Goal: Task Accomplishment & Management: Use online tool/utility

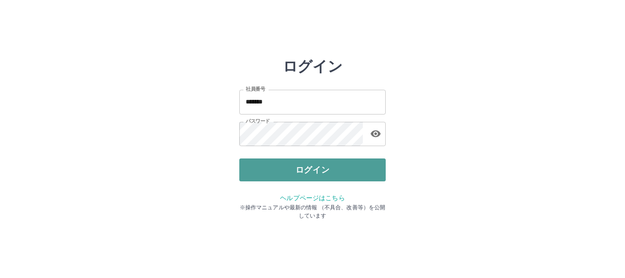
click at [312, 167] on button "ログイン" at bounding box center [312, 169] width 146 height 23
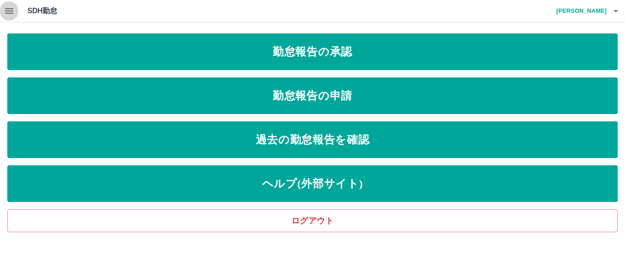
click at [6, 7] on icon "button" at bounding box center [9, 10] width 11 height 11
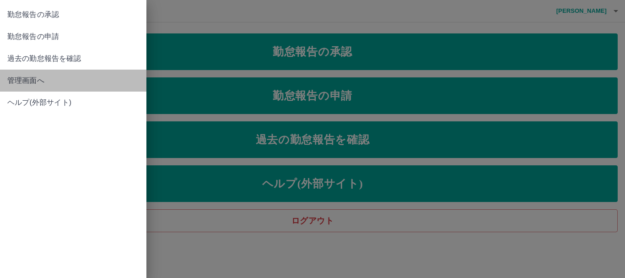
click at [55, 85] on span "管理画面へ" at bounding box center [73, 80] width 132 height 11
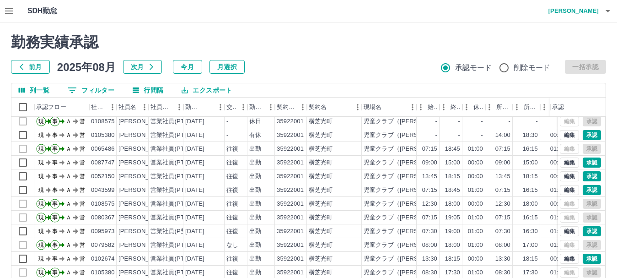
scroll to position [46, 0]
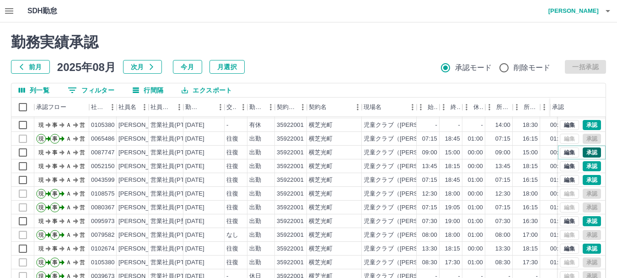
click at [583, 147] on button "承認" at bounding box center [591, 152] width 18 height 10
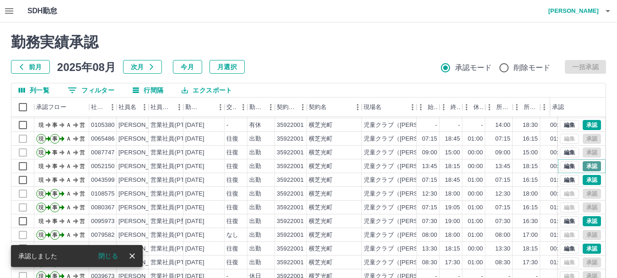
click at [586, 161] on button "承認" at bounding box center [591, 166] width 18 height 10
click at [587, 175] on button "承認" at bounding box center [591, 180] width 18 height 10
click at [582, 216] on button "承認" at bounding box center [591, 221] width 18 height 10
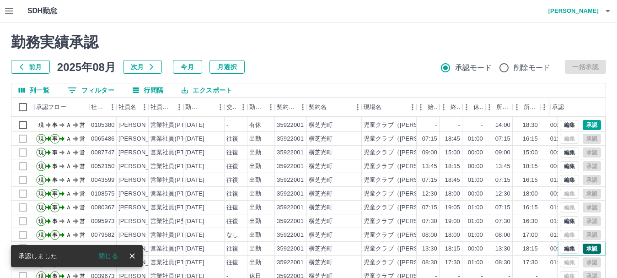
click at [585, 243] on button "承認" at bounding box center [591, 248] width 18 height 10
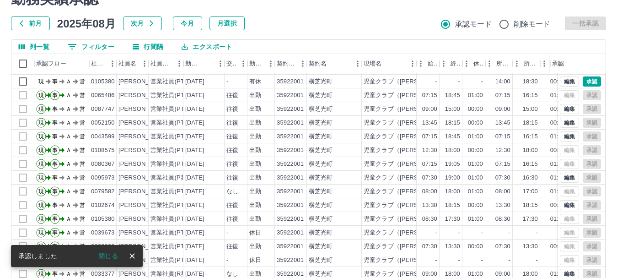
scroll to position [109, 0]
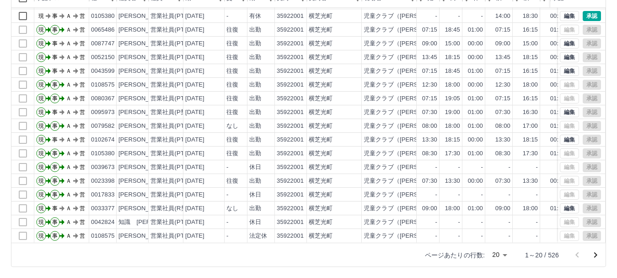
click at [597, 255] on icon "次のページへ" at bounding box center [595, 254] width 11 height 11
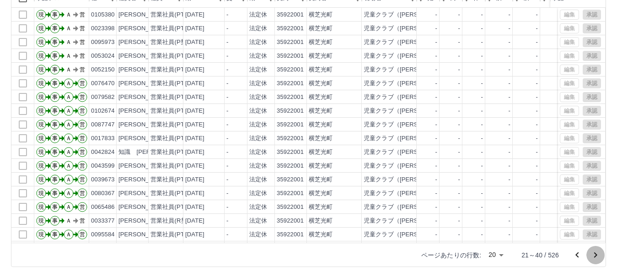
click at [595, 252] on icon "次のページへ" at bounding box center [595, 254] width 11 height 11
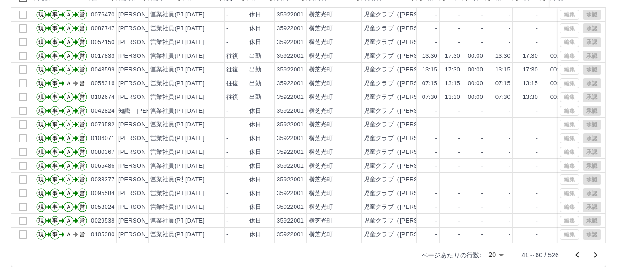
click at [593, 252] on icon "次のページへ" at bounding box center [595, 254] width 11 height 11
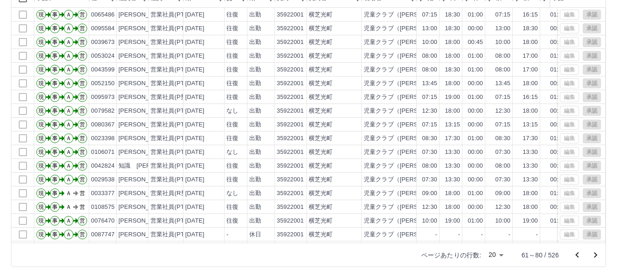
scroll to position [48, 0]
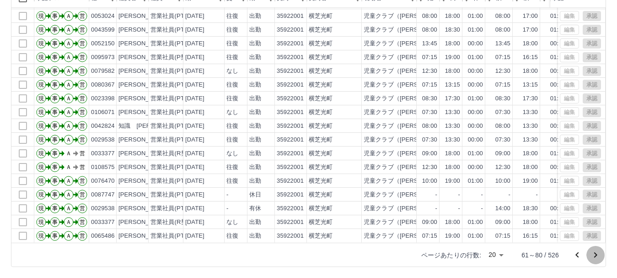
click at [596, 255] on icon "次のページへ" at bounding box center [595, 254] width 3 height 5
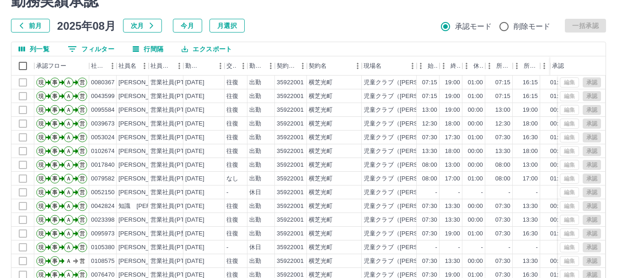
scroll to position [109, 0]
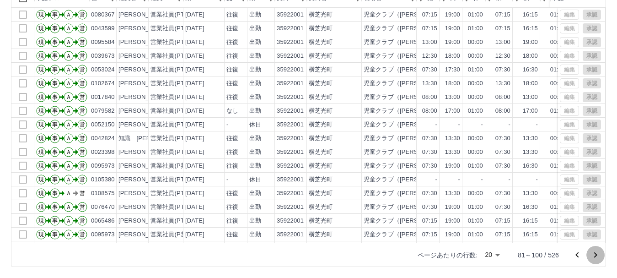
click at [591, 253] on icon "次のページへ" at bounding box center [595, 254] width 11 height 11
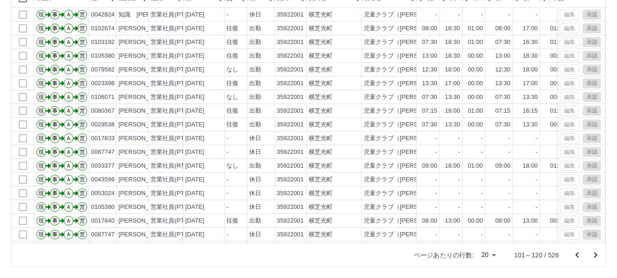
click at [597, 255] on icon "次のページへ" at bounding box center [595, 254] width 11 height 11
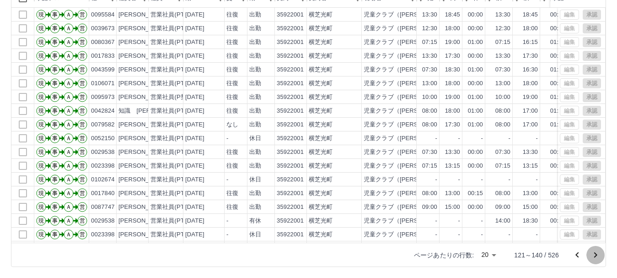
click at [594, 252] on icon "次のページへ" at bounding box center [595, 254] width 3 height 5
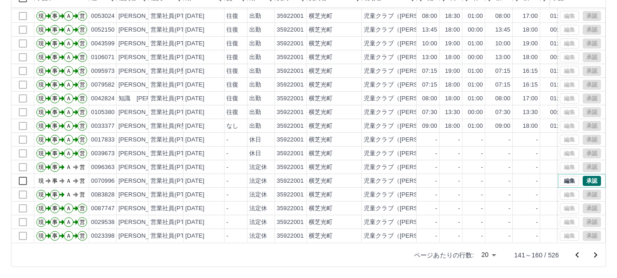
click at [586, 176] on button "承認" at bounding box center [591, 181] width 18 height 10
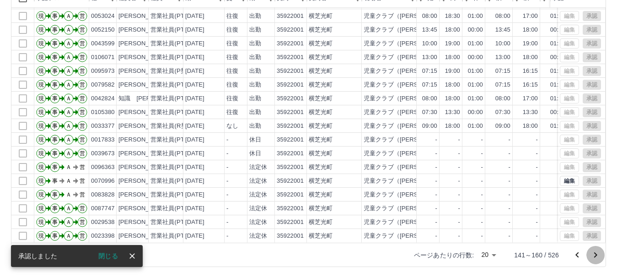
click at [593, 252] on icon "次のページへ" at bounding box center [595, 254] width 11 height 11
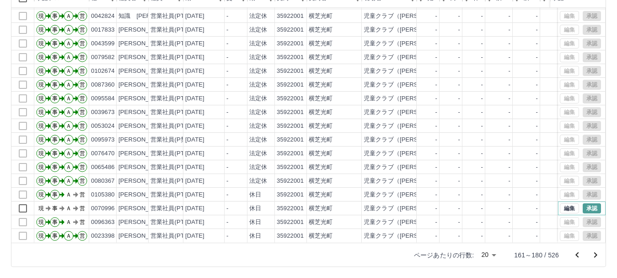
click at [587, 203] on button "承認" at bounding box center [591, 208] width 18 height 10
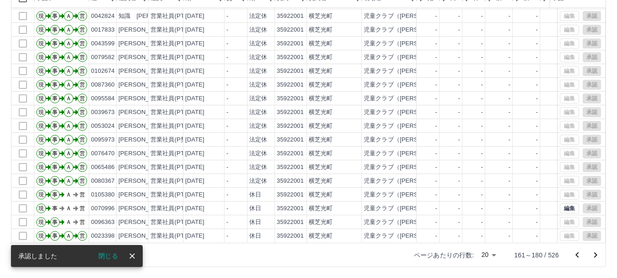
scroll to position [48, 0]
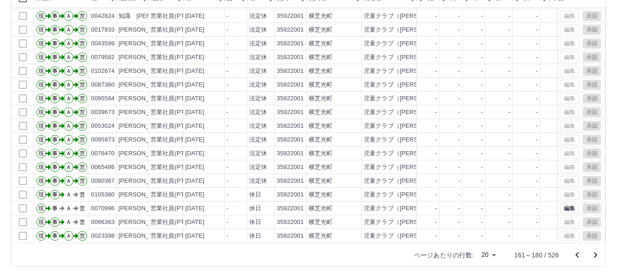
click at [597, 256] on icon "次のページへ" at bounding box center [595, 254] width 11 height 11
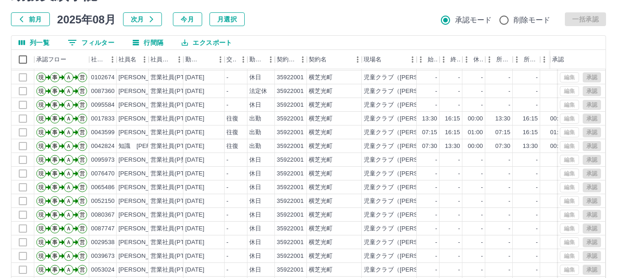
scroll to position [109, 0]
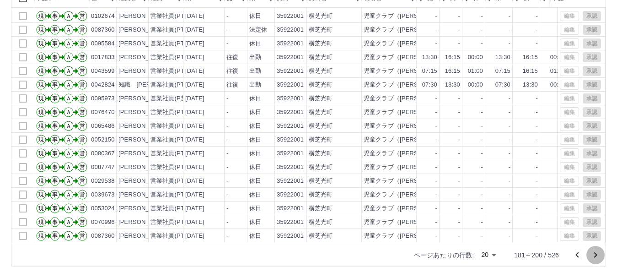
click at [598, 255] on icon "次のページへ" at bounding box center [595, 254] width 11 height 11
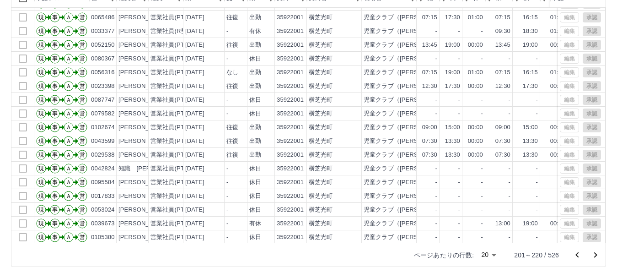
scroll to position [48, 0]
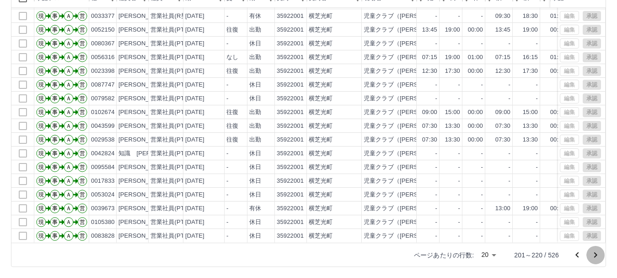
click at [591, 255] on icon "次のページへ" at bounding box center [595, 254] width 11 height 11
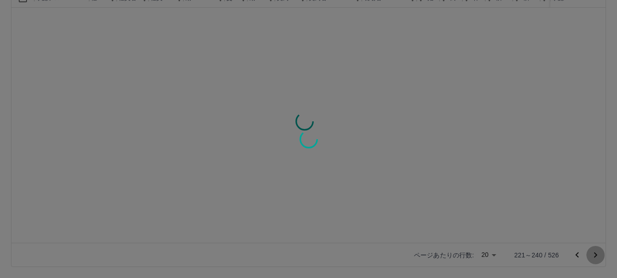
click at [591, 255] on div "勤務実績承認 前月 [DATE] 次月 今月 月選択 承認モード 削除モード 一括承認 列一覧 0 フィルター 行間隔 エクスポート 承認フロー 社員番号 社…" at bounding box center [308, 96] width 617 height 364
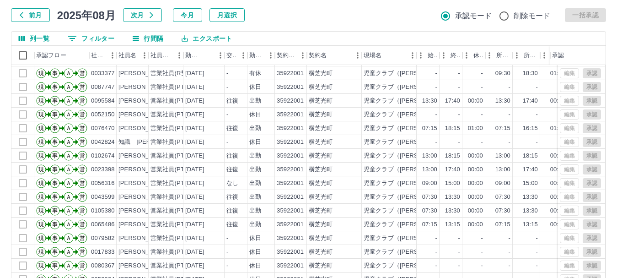
scroll to position [109, 0]
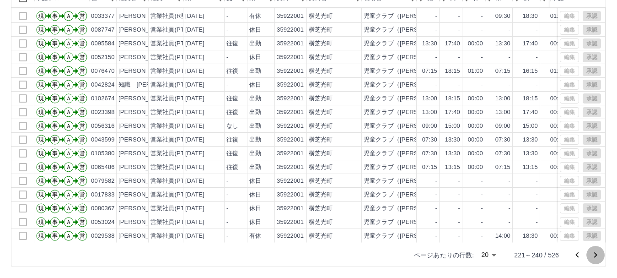
click at [595, 255] on icon "次のページへ" at bounding box center [595, 254] width 11 height 11
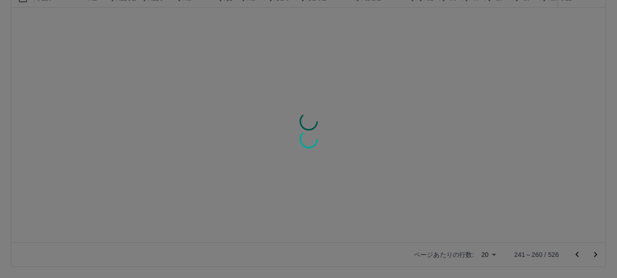
scroll to position [0, 0]
drag, startPoint x: 595, startPoint y: 251, endPoint x: 587, endPoint y: 17, distance: 234.2
click at [587, 17] on div at bounding box center [308, 139] width 617 height 278
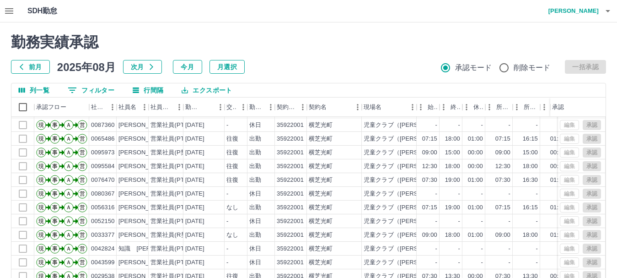
scroll to position [109, 0]
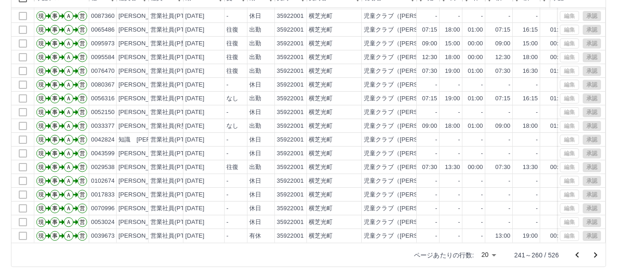
click at [592, 255] on icon "次のページへ" at bounding box center [595, 254] width 11 height 11
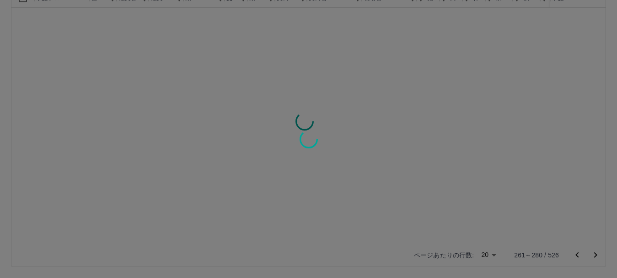
scroll to position [0, 0]
